Goal: Task Accomplishment & Management: Use online tool/utility

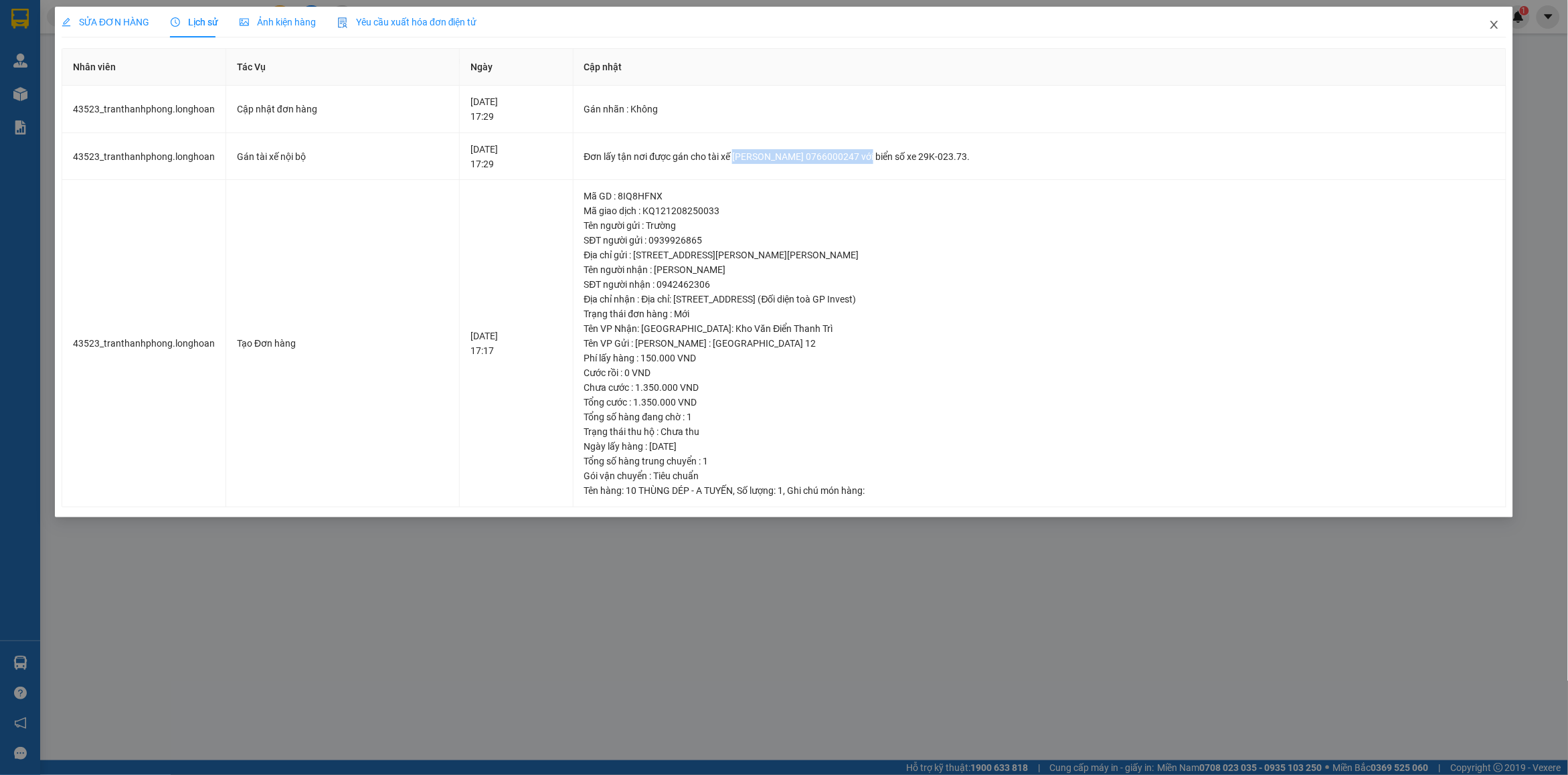
click at [1502, 27] on span "Close" at bounding box center [1494, 26] width 37 height 37
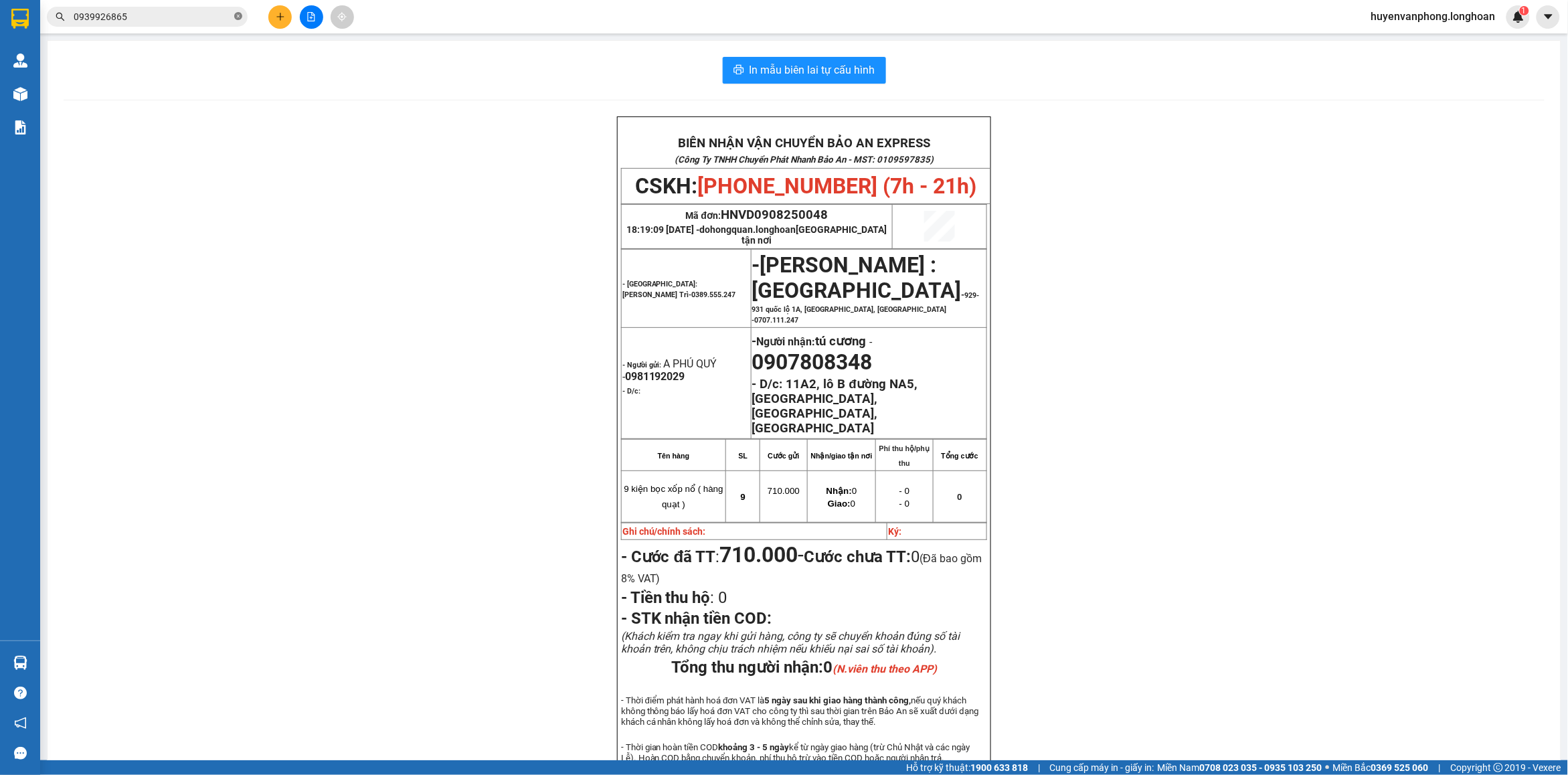
click at [239, 18] on icon "close-circle" at bounding box center [239, 16] width 8 height 8
click at [162, 18] on input "text" at bounding box center [153, 17] width 158 height 15
paste input "0968253656"
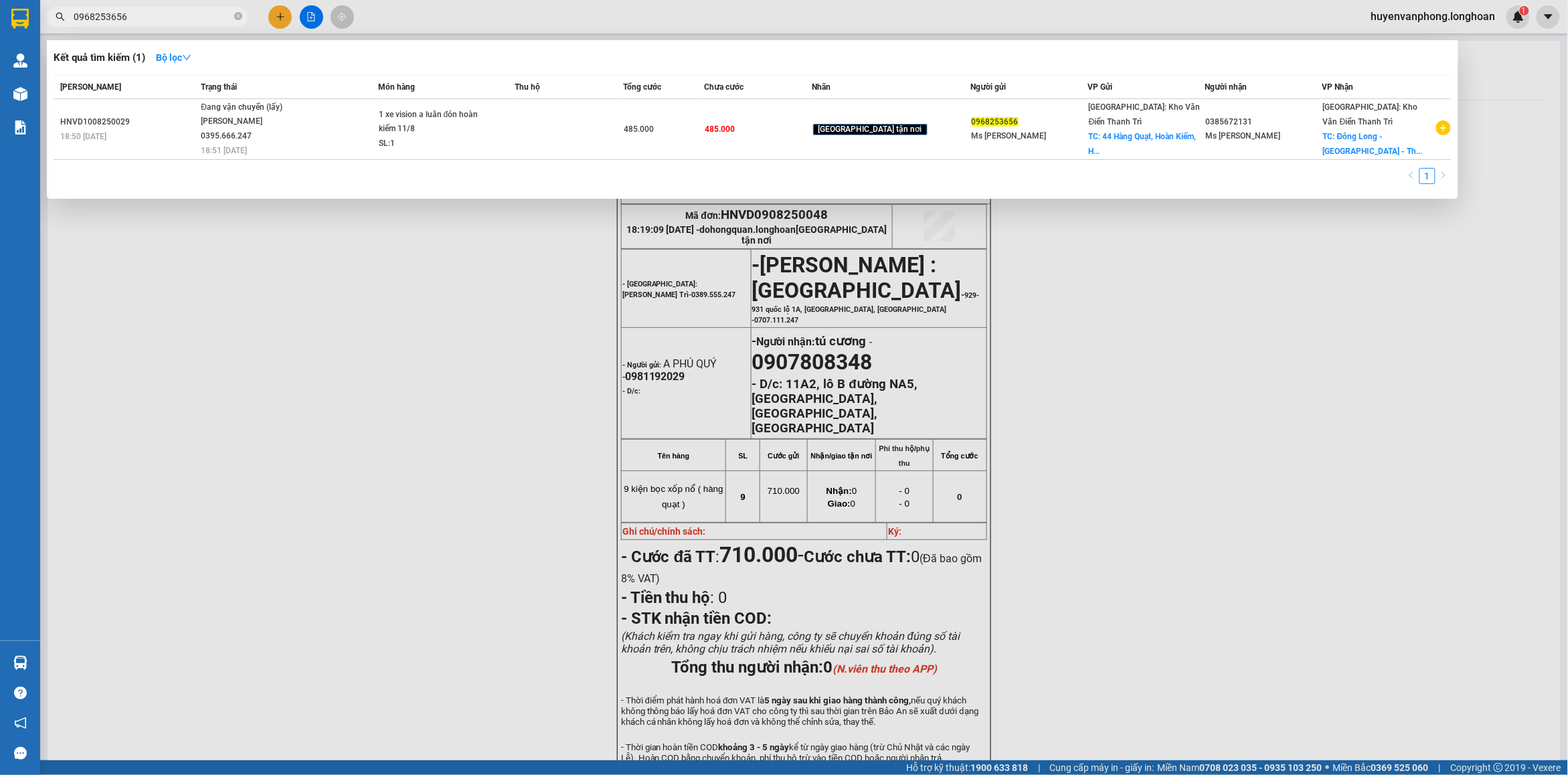
type input "0968253656"
click at [233, 18] on span "0968253656" at bounding box center [148, 17] width 201 height 20
click at [238, 12] on span at bounding box center [239, 17] width 8 height 13
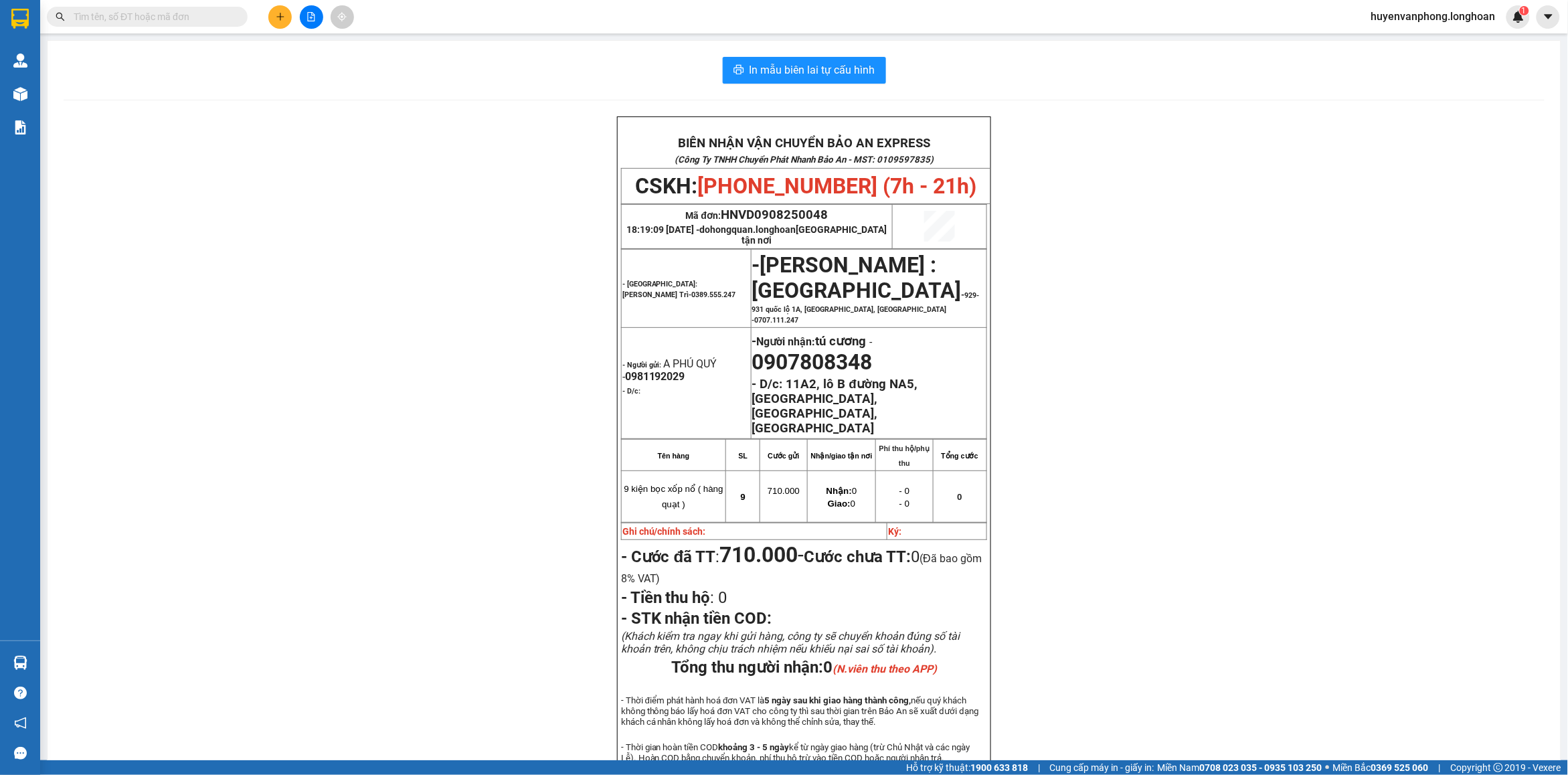
click at [120, 19] on input "text" at bounding box center [153, 17] width 158 height 15
paste input "0976577771"
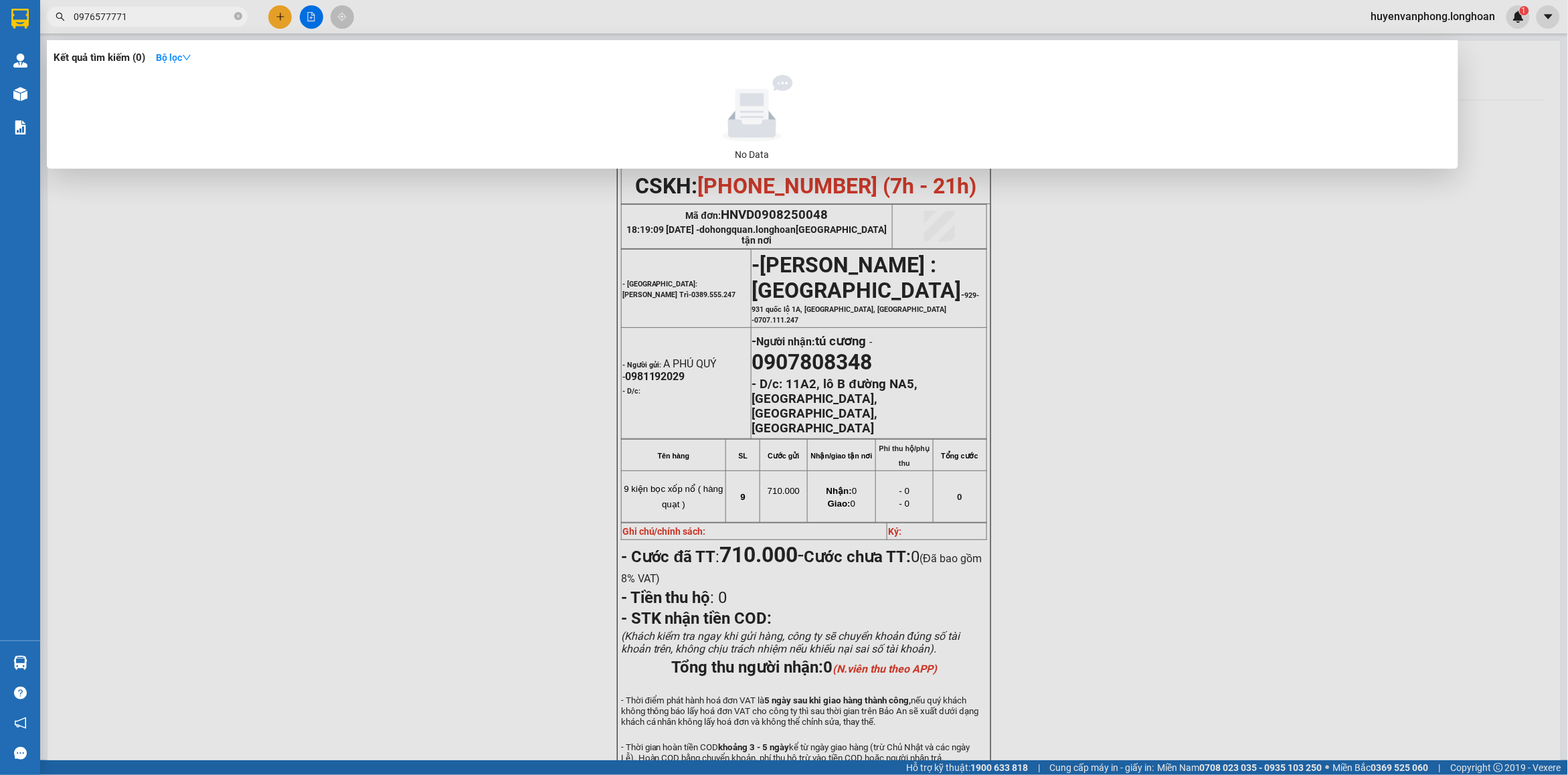
type input "0976577771"
drag, startPoint x: 239, startPoint y: 19, endPoint x: 218, endPoint y: 15, distance: 21.4
click at [237, 19] on icon "close-circle" at bounding box center [239, 16] width 8 height 8
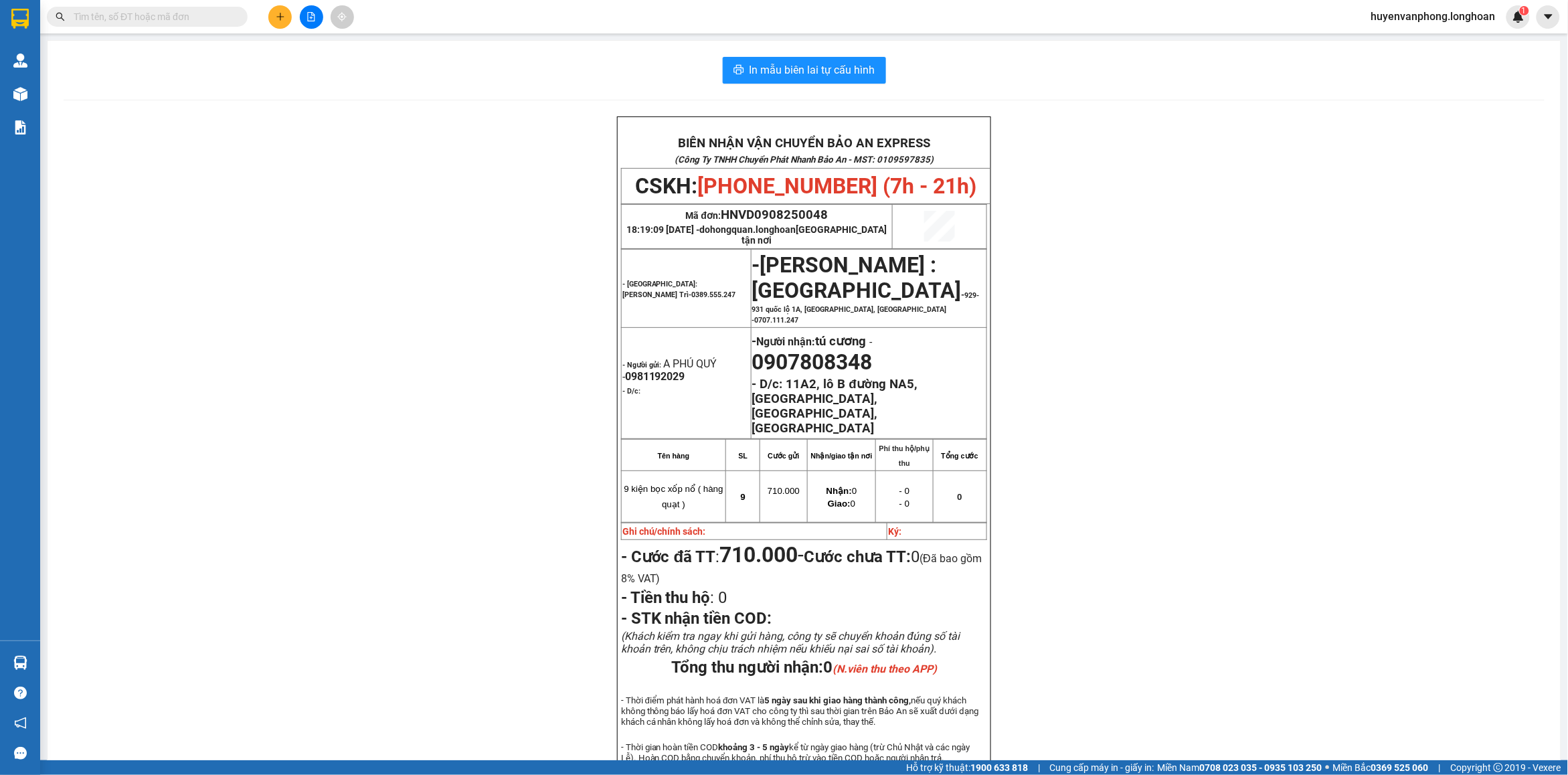
click at [199, 12] on input "text" at bounding box center [153, 17] width 158 height 15
paste input "0382998553"
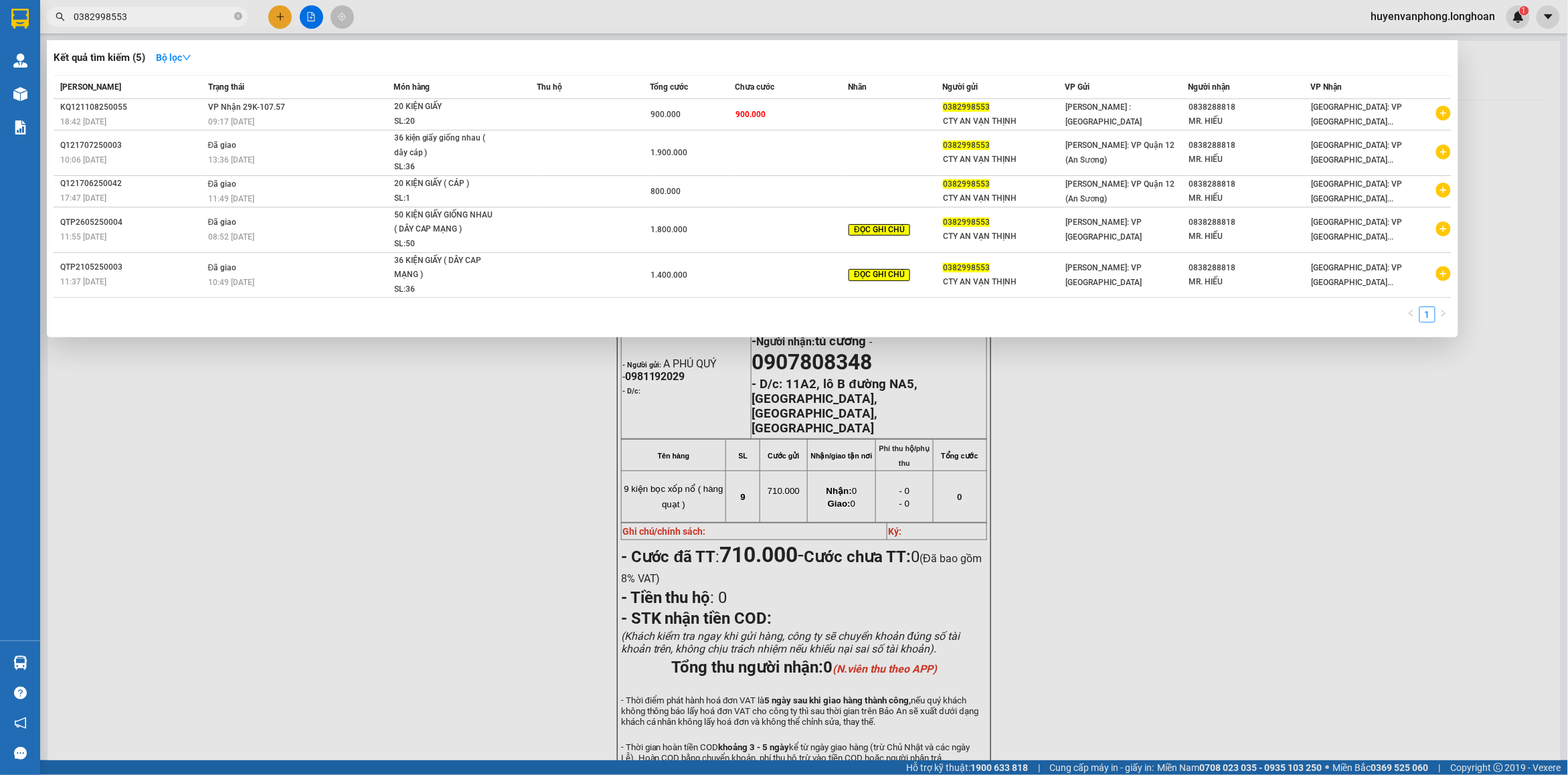
type input "0382998553"
